Goal: Obtain resource: Download file/media

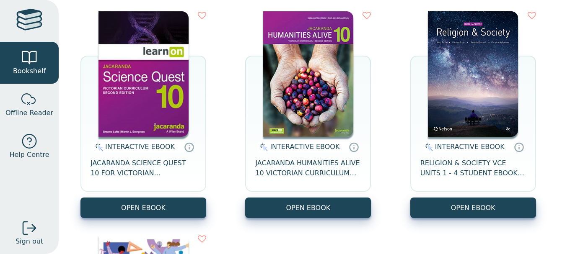
scroll to position [124, 0]
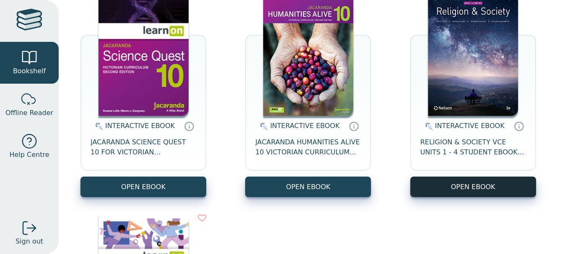
click at [474, 185] on button "OPEN EBOOK" at bounding box center [473, 187] width 126 height 21
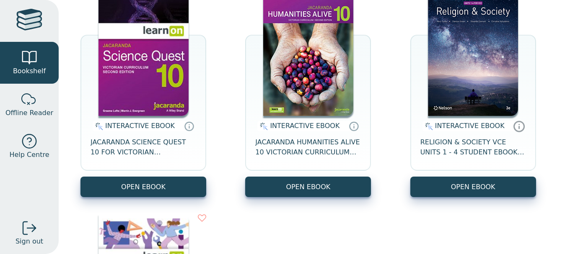
click at [512, 125] on icon at bounding box center [518, 126] width 13 height 12
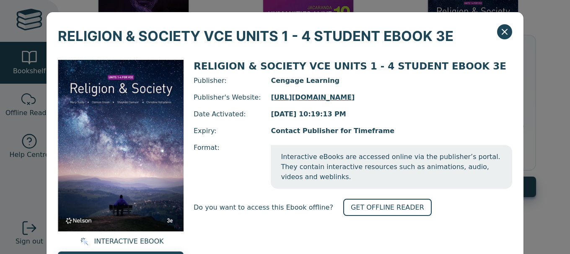
click at [505, 32] on icon "Close" at bounding box center [504, 32] width 10 height 10
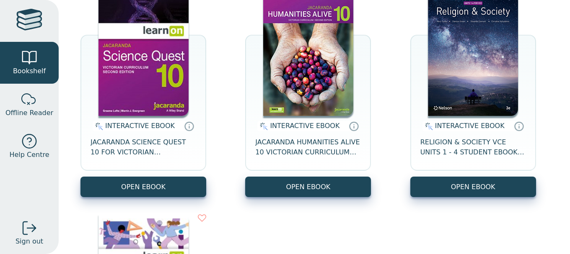
drag, startPoint x: 462, startPoint y: 124, endPoint x: 456, endPoint y: 130, distance: 8.0
click at [460, 126] on span "INTERACTIVE EBOOK" at bounding box center [470, 126] width 70 height 8
click at [448, 150] on span "RELIGION & SOCIETY VCE UNITS 1 - 4 STUDENT EBOOK 3E" at bounding box center [473, 147] width 106 height 20
click at [512, 129] on icon at bounding box center [518, 126] width 13 height 12
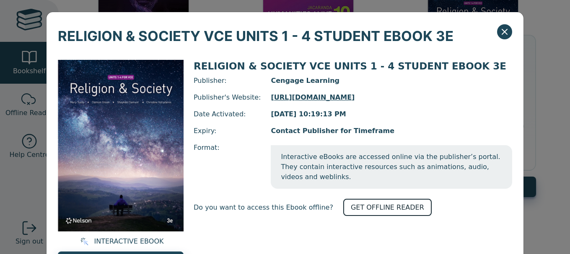
click at [349, 199] on link "GET OFFLINE READER" at bounding box center [387, 207] width 88 height 17
click at [293, 99] on link "https://nelsondigital.cengage.com.au/login?loginRedirectUrl=%2F" at bounding box center [391, 98] width 241 height 10
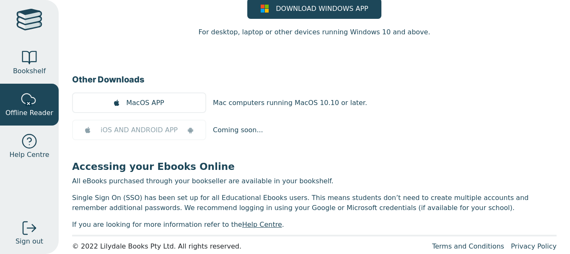
drag, startPoint x: 184, startPoint y: 96, endPoint x: 200, endPoint y: 148, distance: 54.4
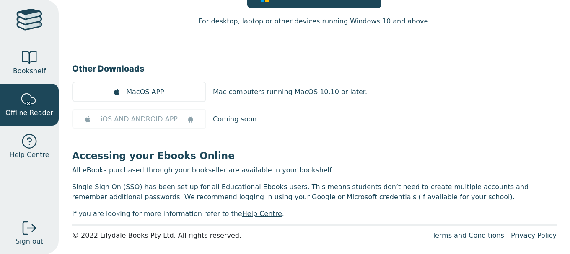
scroll to position [90, 0]
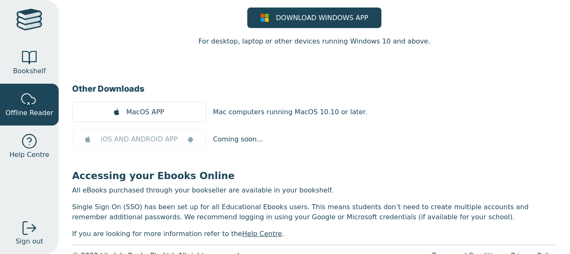
drag, startPoint x: 181, startPoint y: 44, endPoint x: 188, endPoint y: -11, distance: 55.3
